Goal: Navigation & Orientation: Find specific page/section

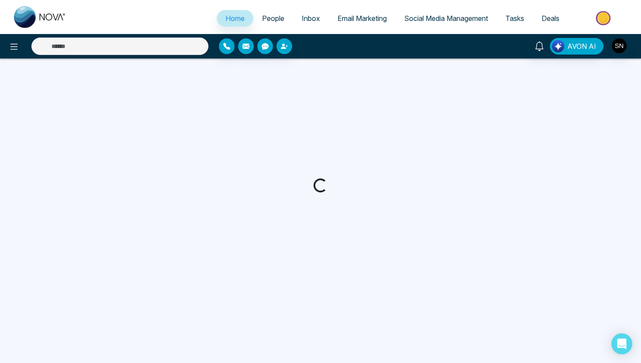
select select "*"
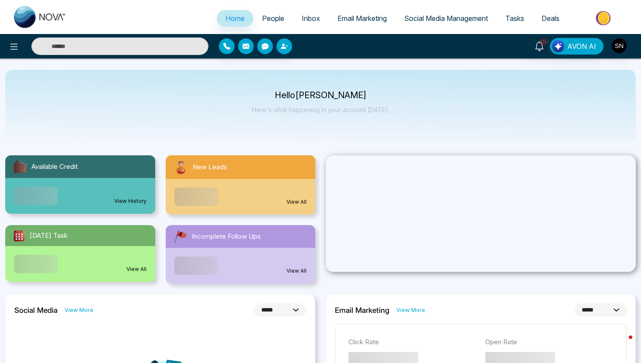
click at [350, 15] on span "Email Marketing" at bounding box center [361, 18] width 49 height 9
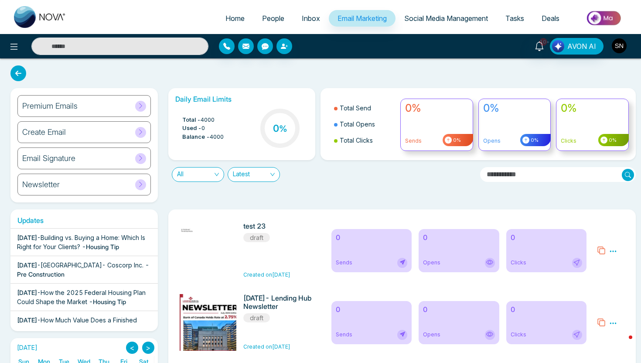
click at [626, 45] on button "button" at bounding box center [619, 46] width 16 height 16
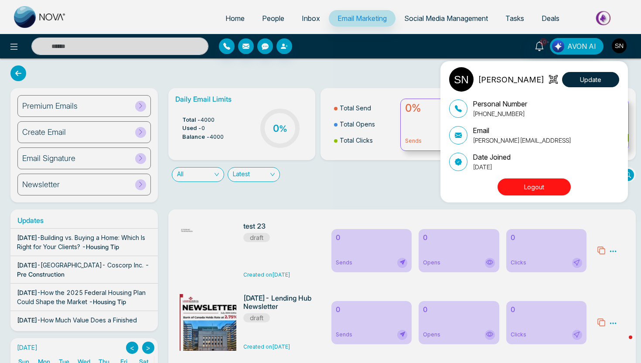
click at [547, 192] on button "Logout" at bounding box center [533, 186] width 73 height 17
